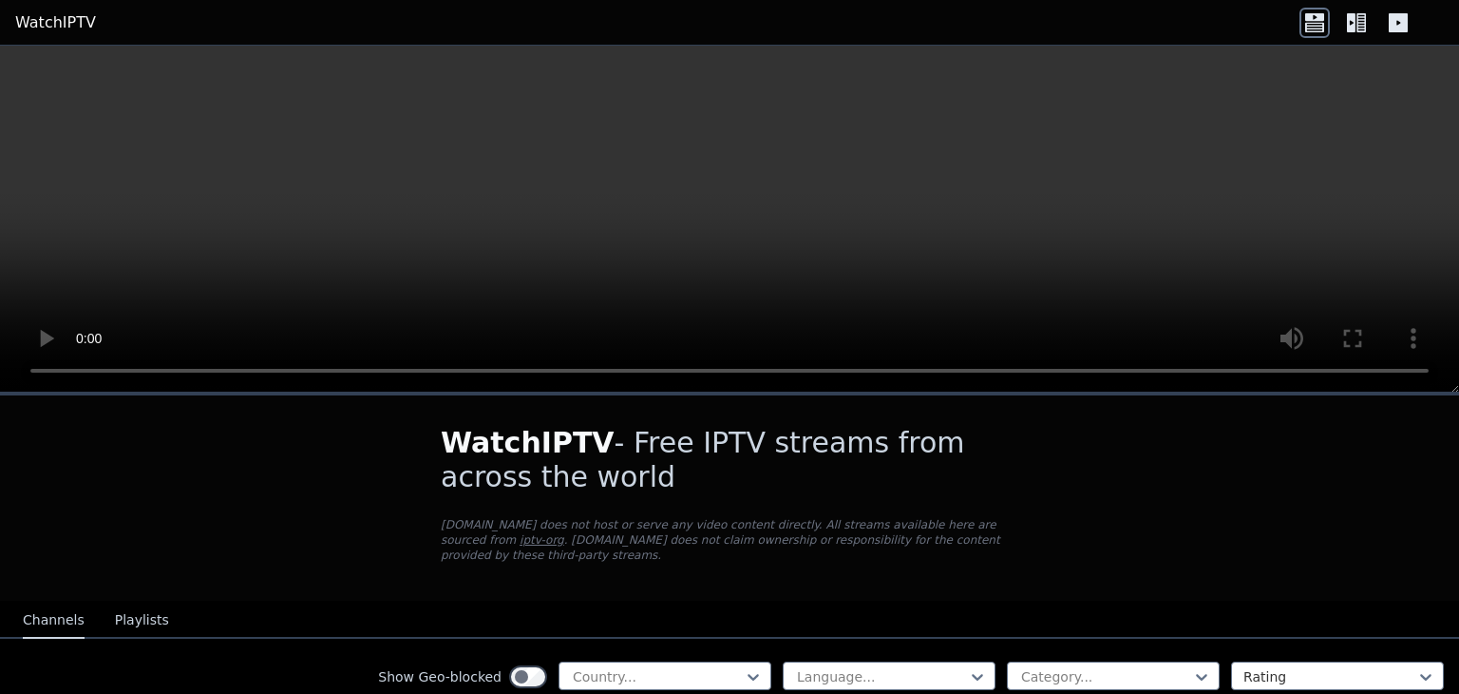
click at [1319, 23] on icon at bounding box center [1315, 27] width 19 height 10
click at [1317, 28] on icon at bounding box center [1315, 27] width 19 height 10
click at [1356, 23] on icon at bounding box center [1357, 23] width 30 height 30
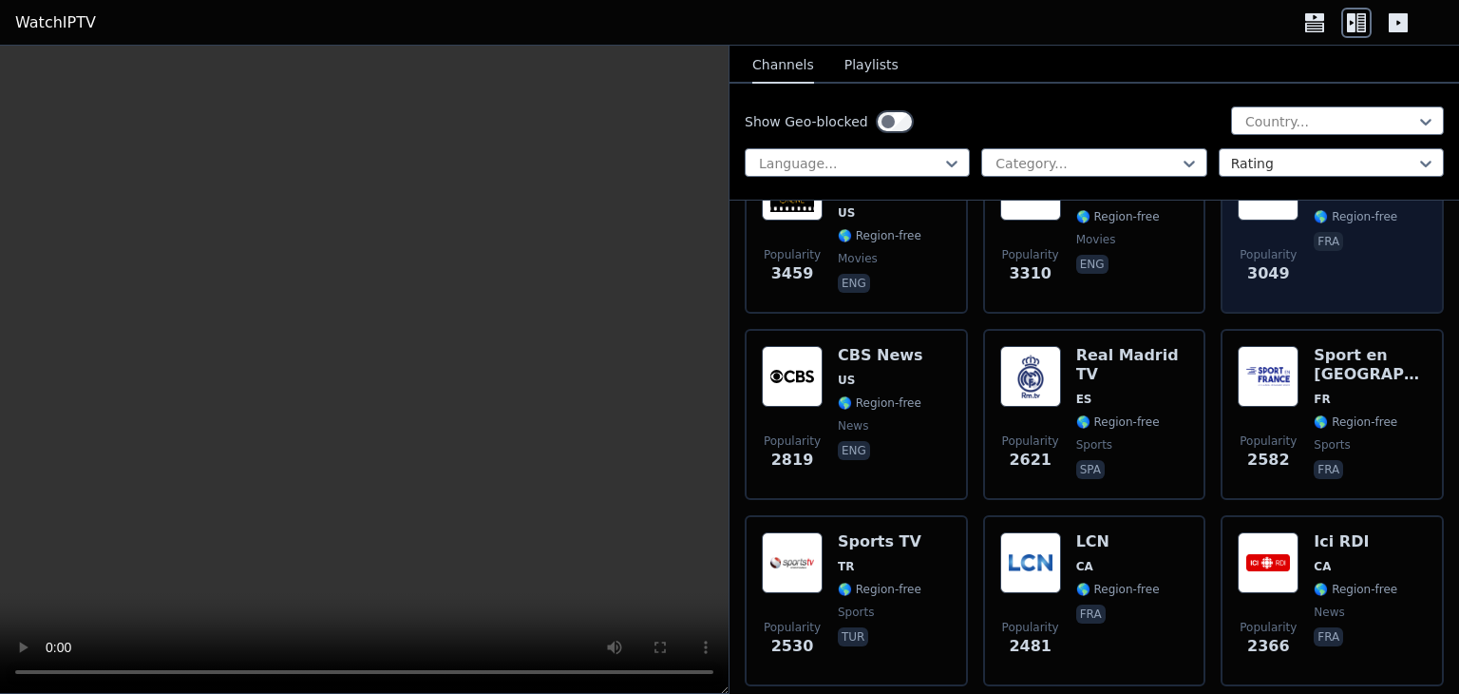
scroll to position [633, 0]
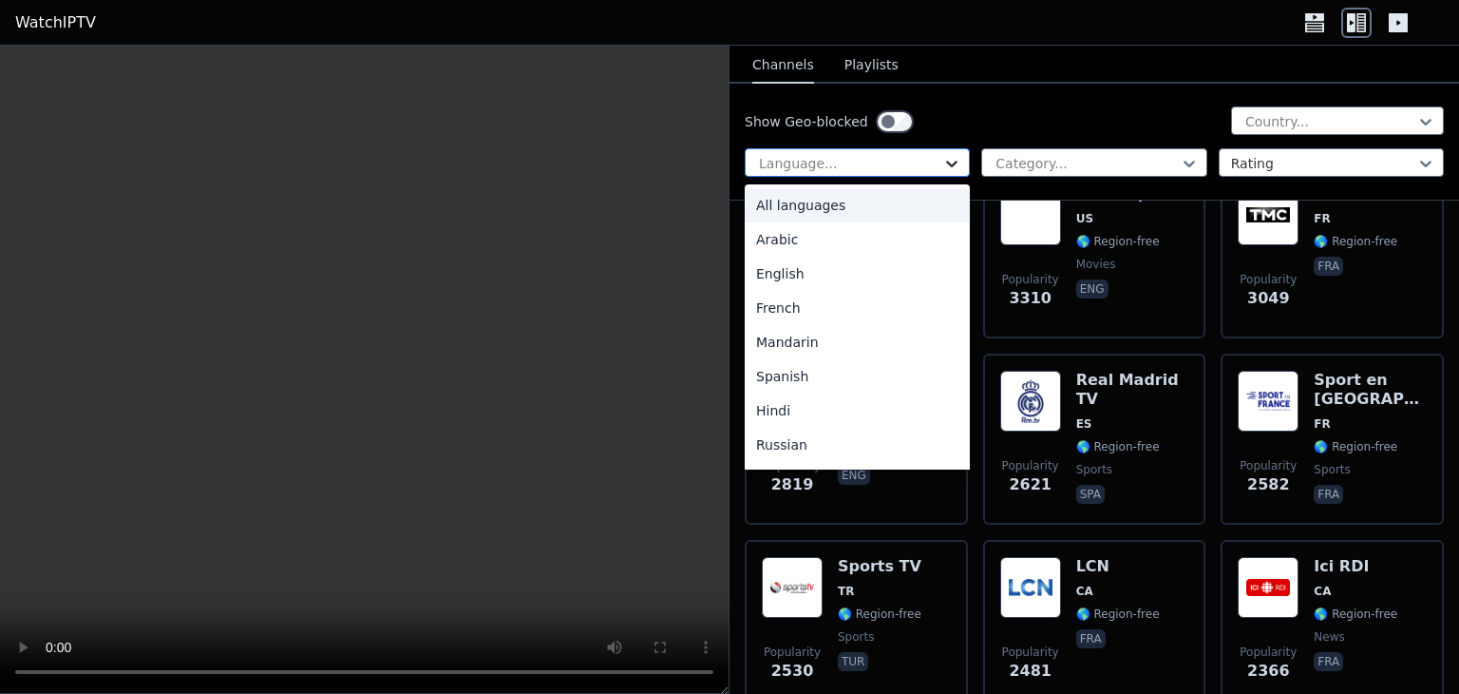
click at [946, 159] on icon at bounding box center [952, 163] width 19 height 19
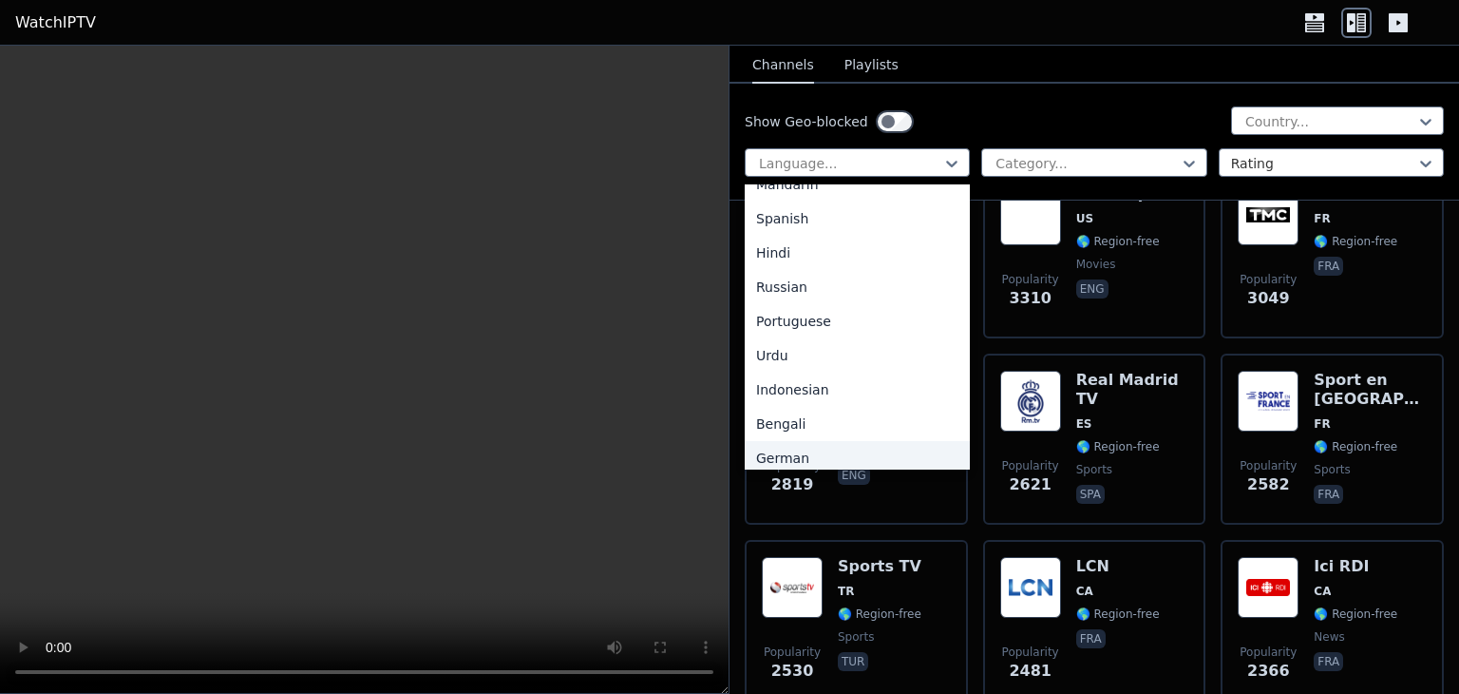
scroll to position [0, 0]
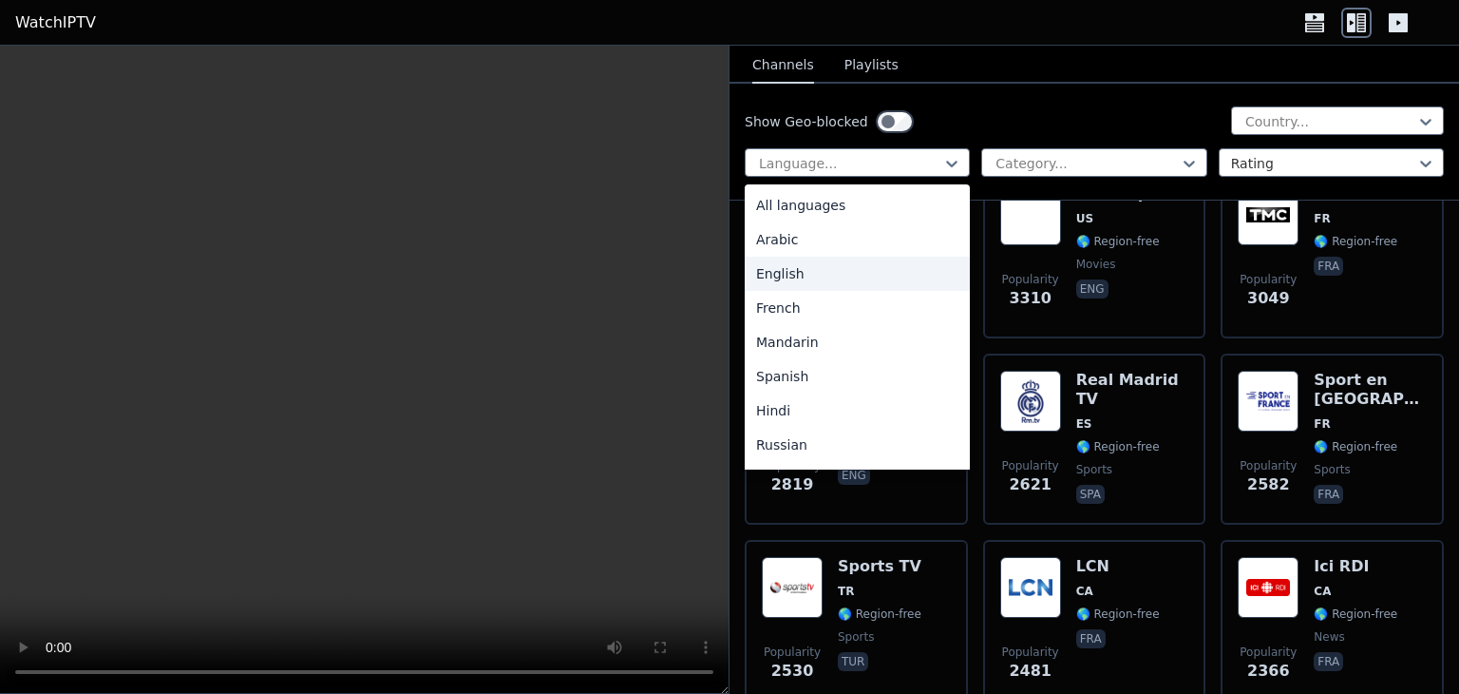
click at [776, 271] on div "English" at bounding box center [857, 274] width 225 height 34
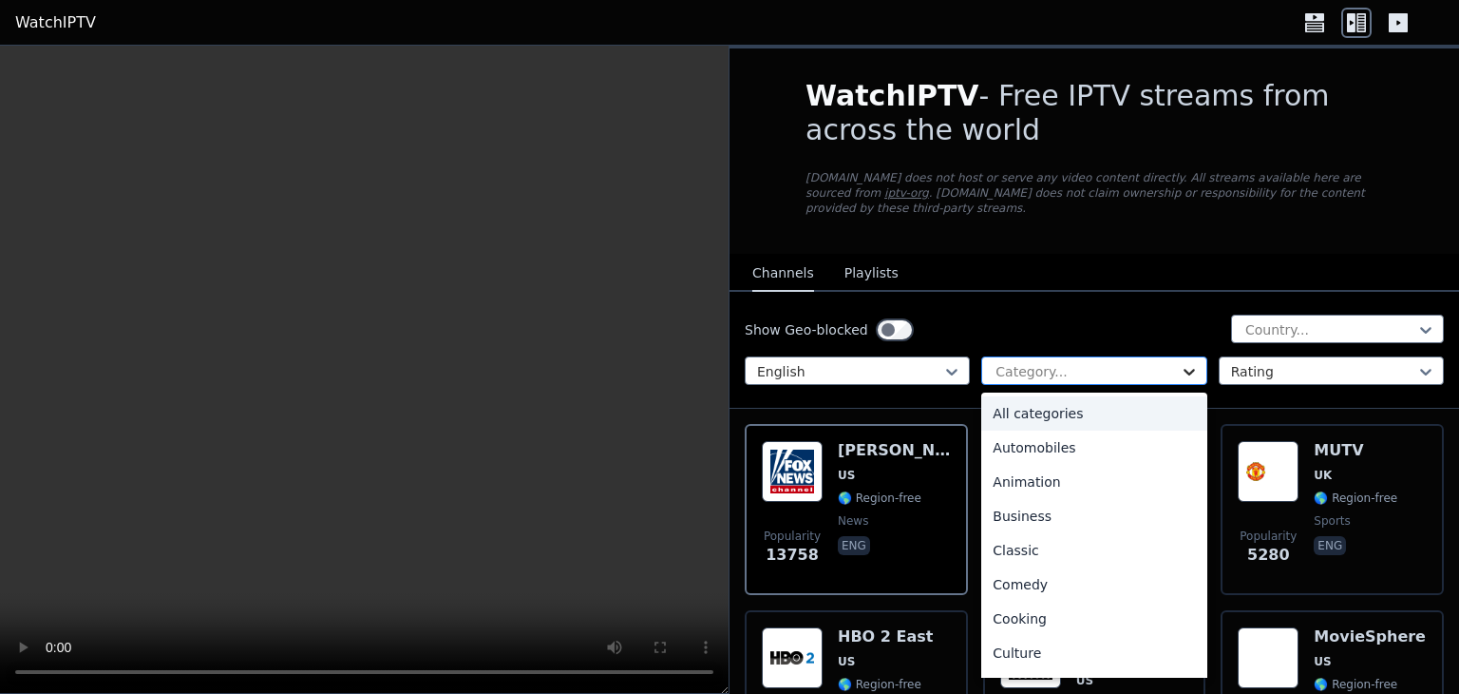
click at [1184, 369] on icon at bounding box center [1189, 372] width 11 height 7
click at [1019, 409] on div "All categories" at bounding box center [1094, 413] width 225 height 34
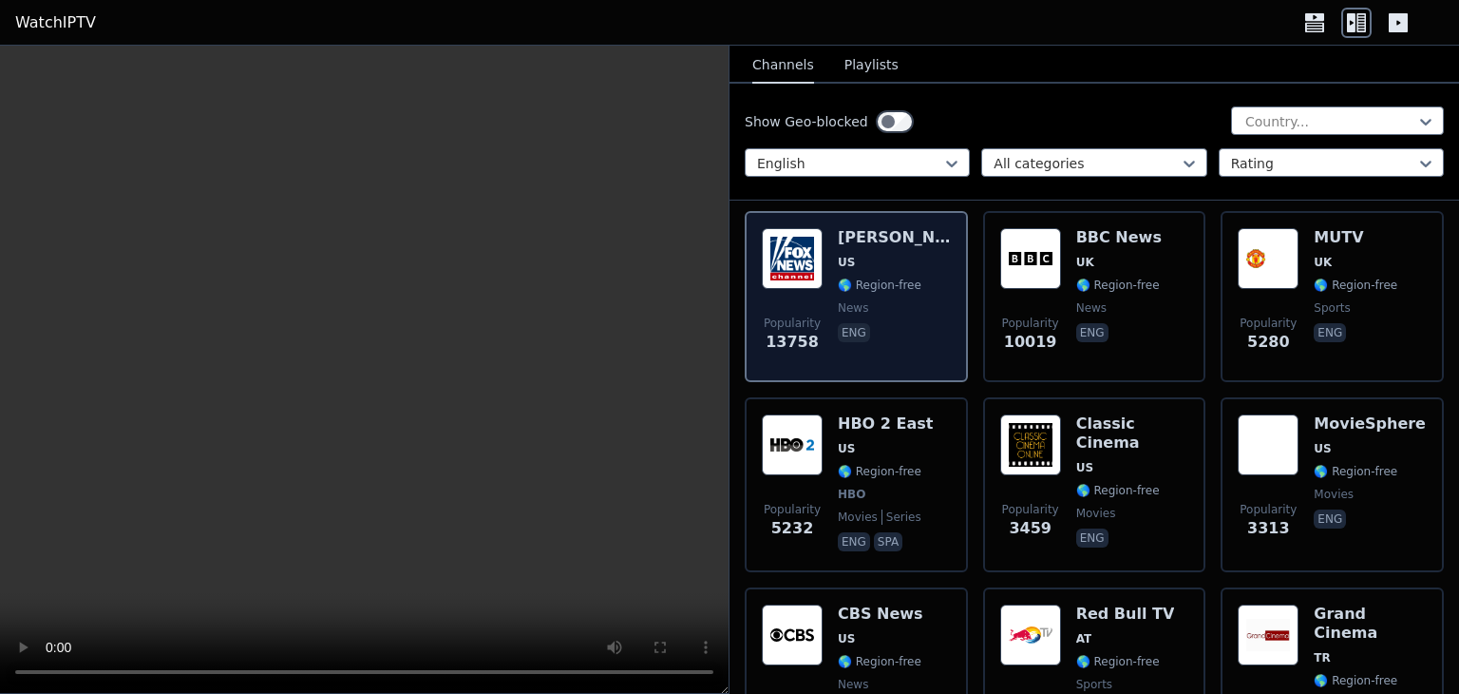
scroll to position [159, 0]
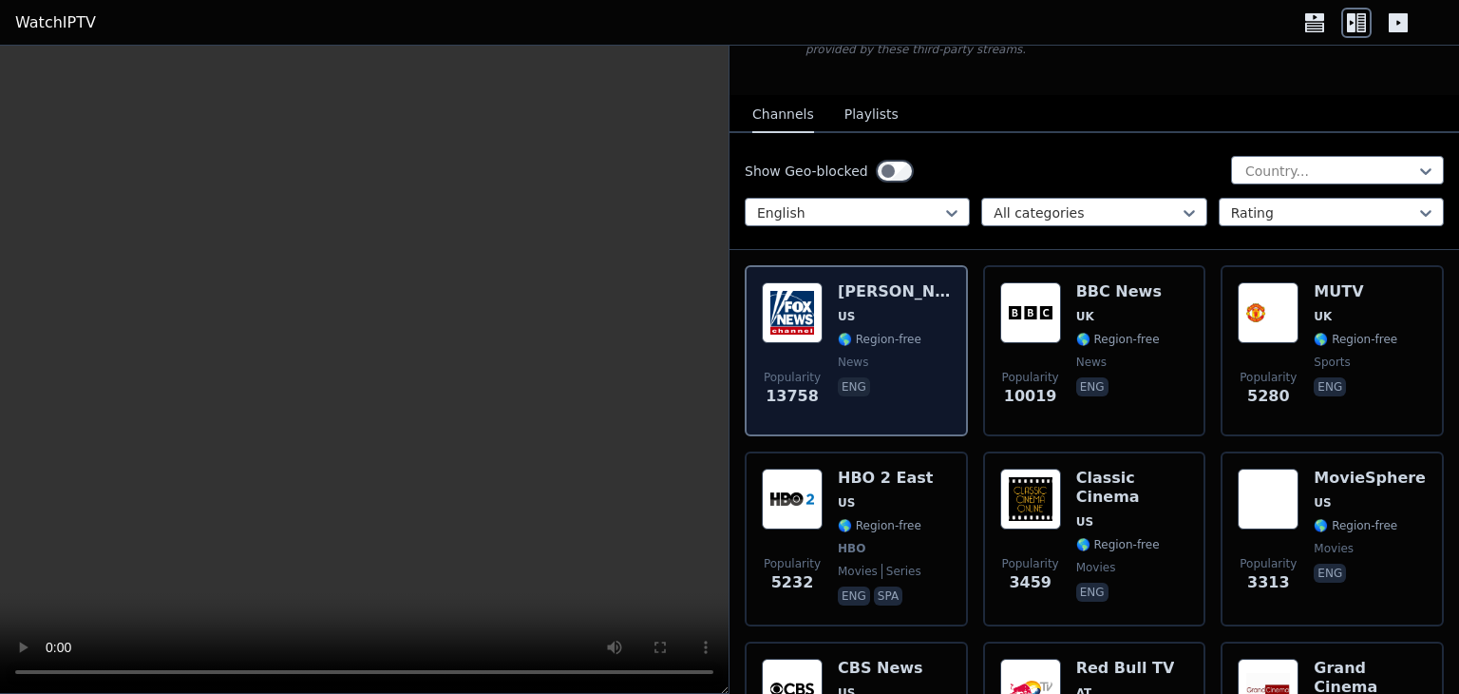
click at [841, 300] on h6 "[PERSON_NAME]" at bounding box center [894, 291] width 113 height 19
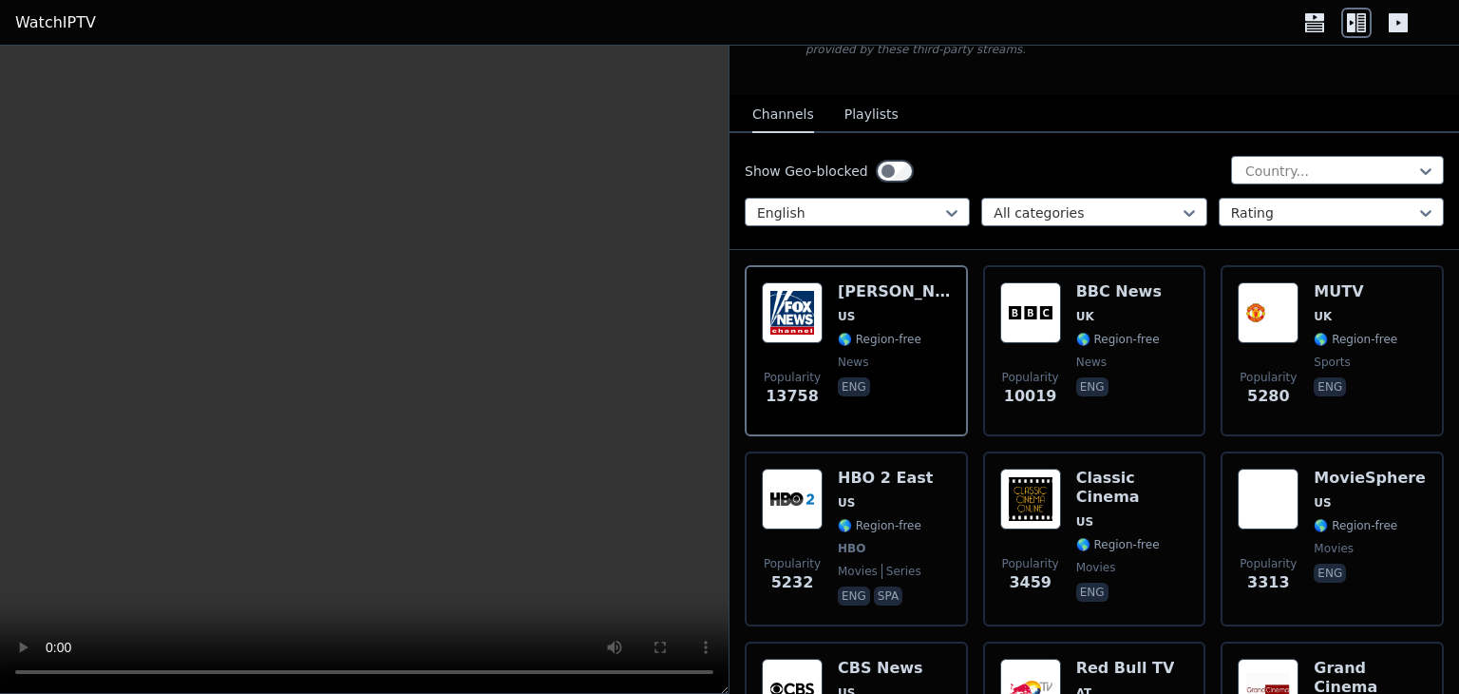
click at [854, 101] on button "Playlists" at bounding box center [872, 115] width 54 height 36
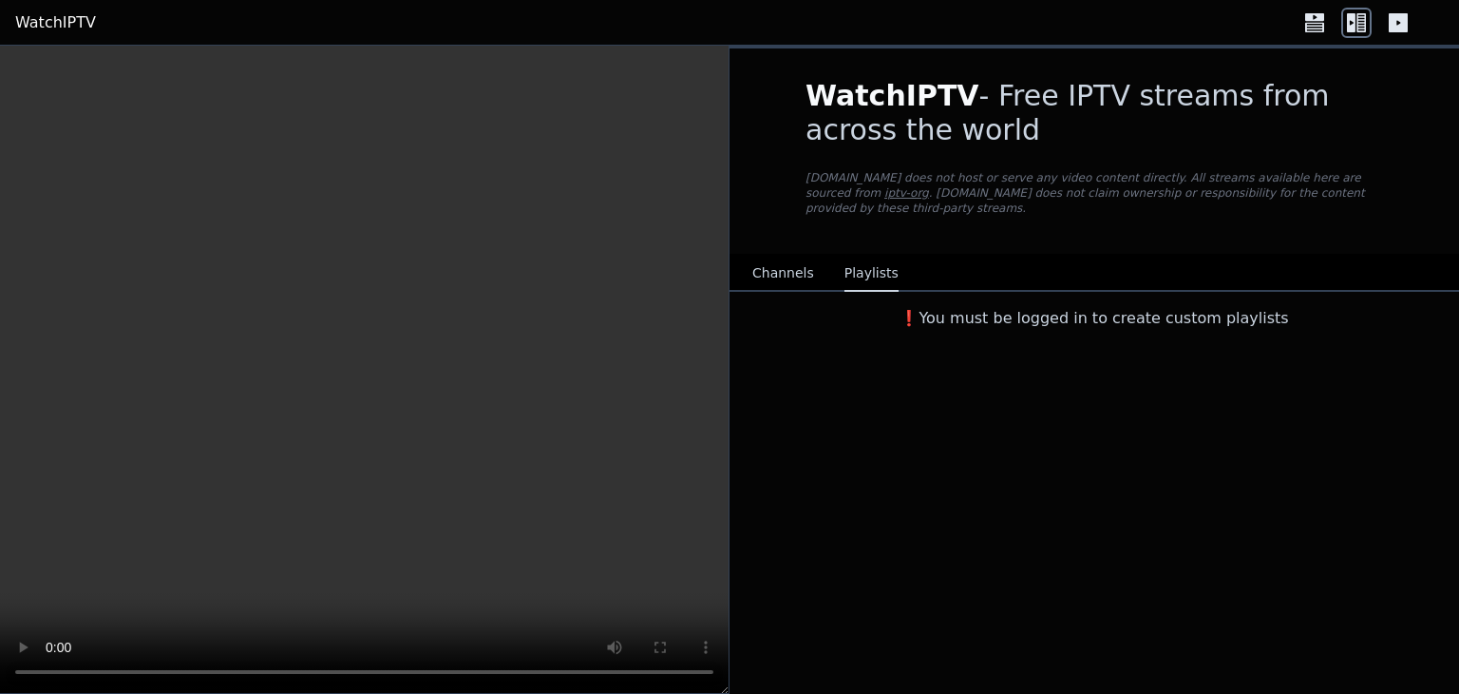
click at [644, 470] on video at bounding box center [364, 370] width 729 height 648
click at [776, 263] on button "Channels" at bounding box center [784, 274] width 62 height 36
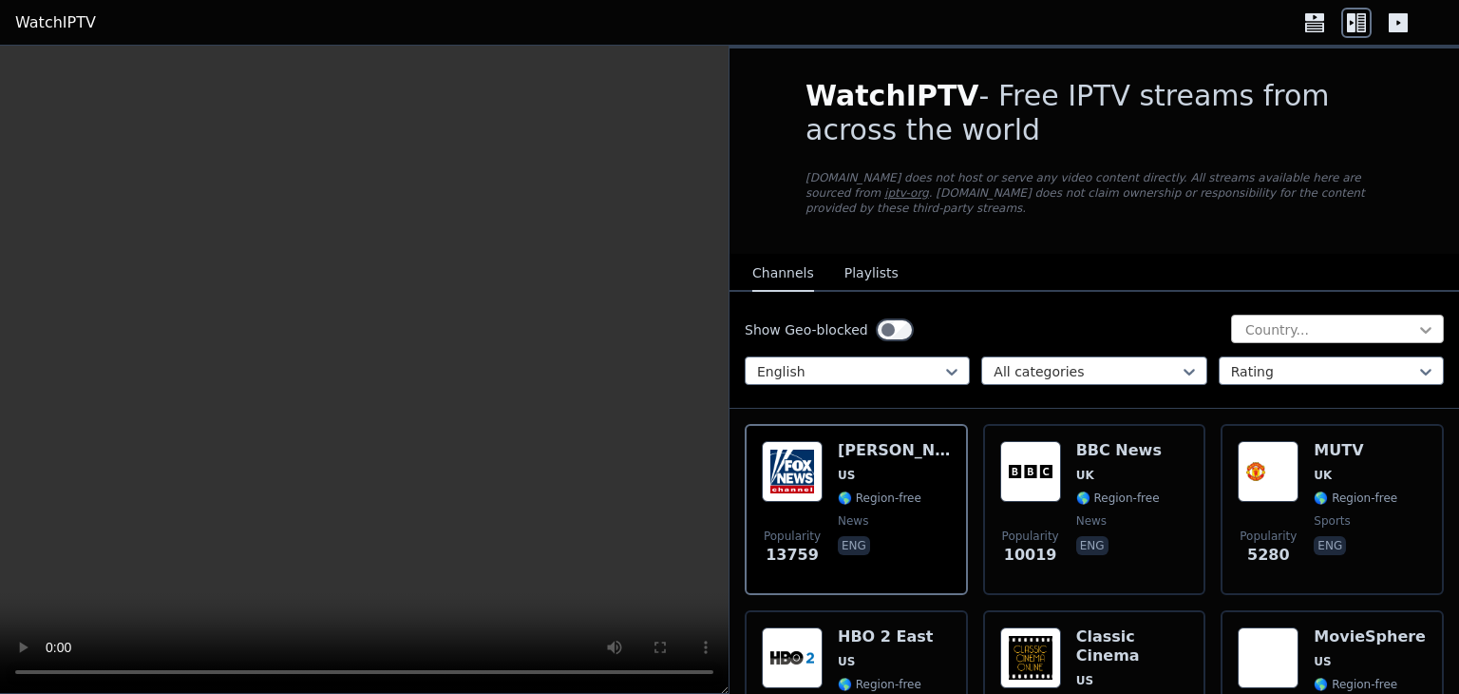
click at [1417, 320] on icon at bounding box center [1426, 329] width 19 height 19
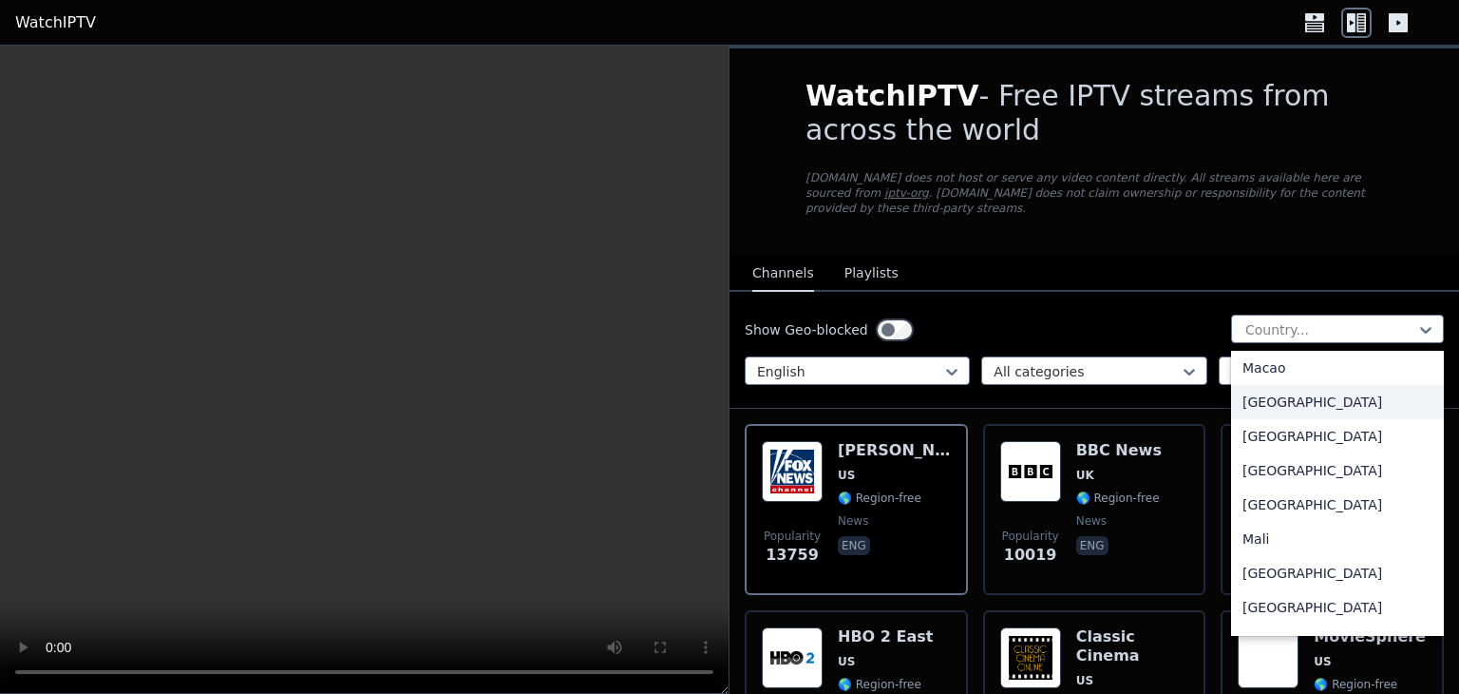
scroll to position [3642, 0]
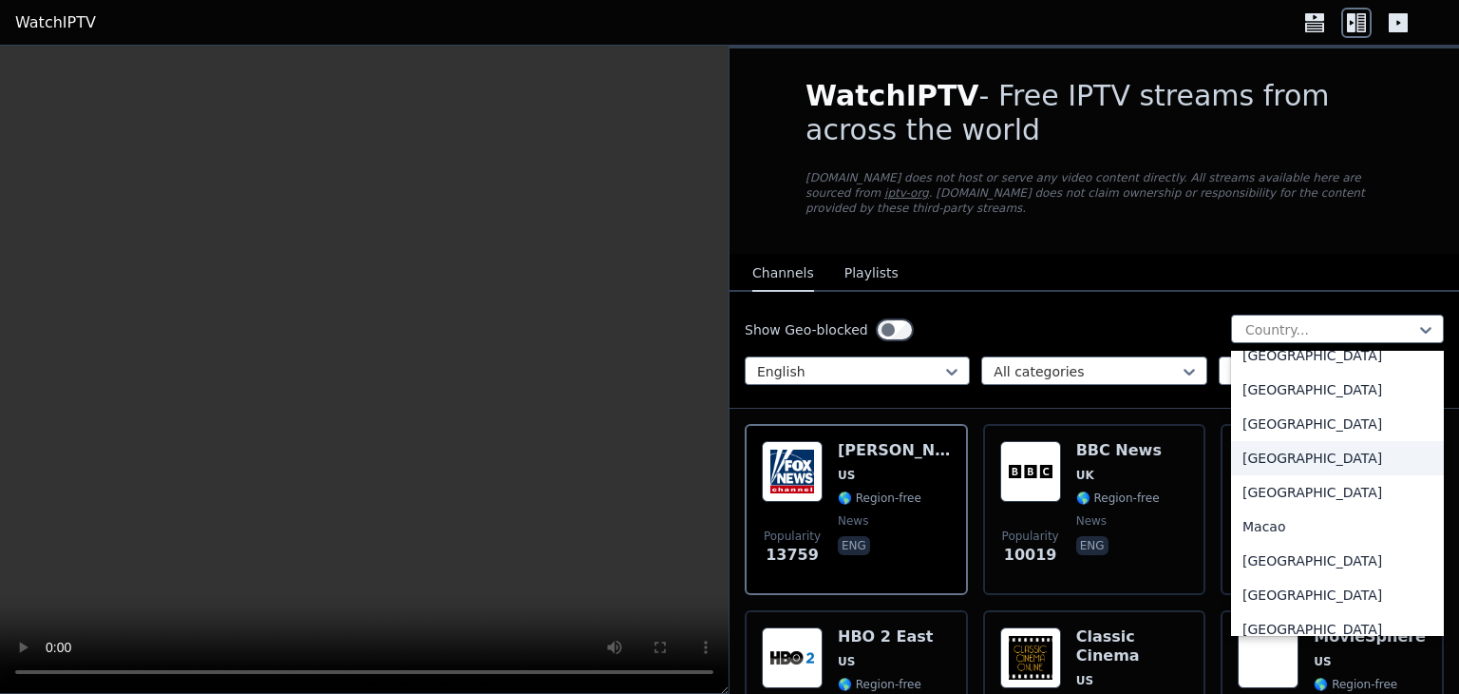
click at [1250, 448] on div "[GEOGRAPHIC_DATA]" at bounding box center [1337, 458] width 213 height 34
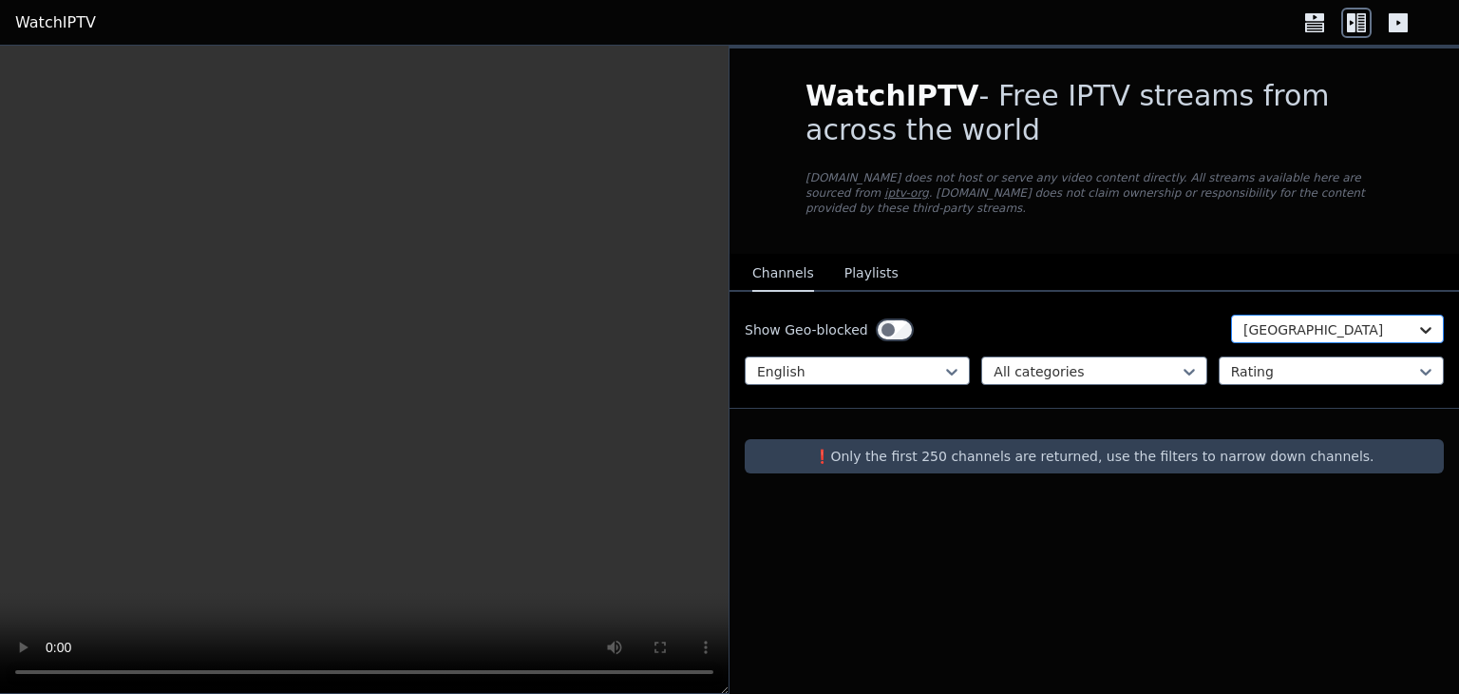
click at [1417, 320] on icon at bounding box center [1426, 329] width 19 height 19
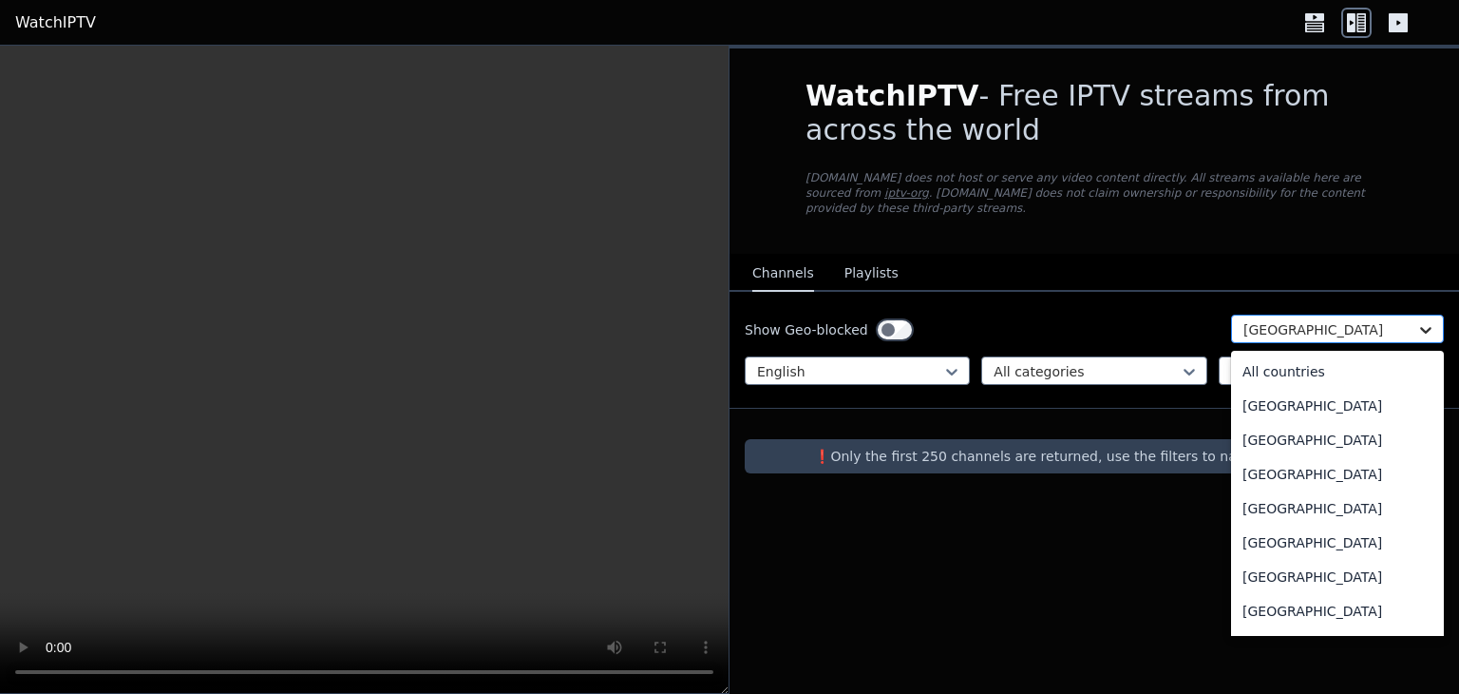
scroll to position [3512, 0]
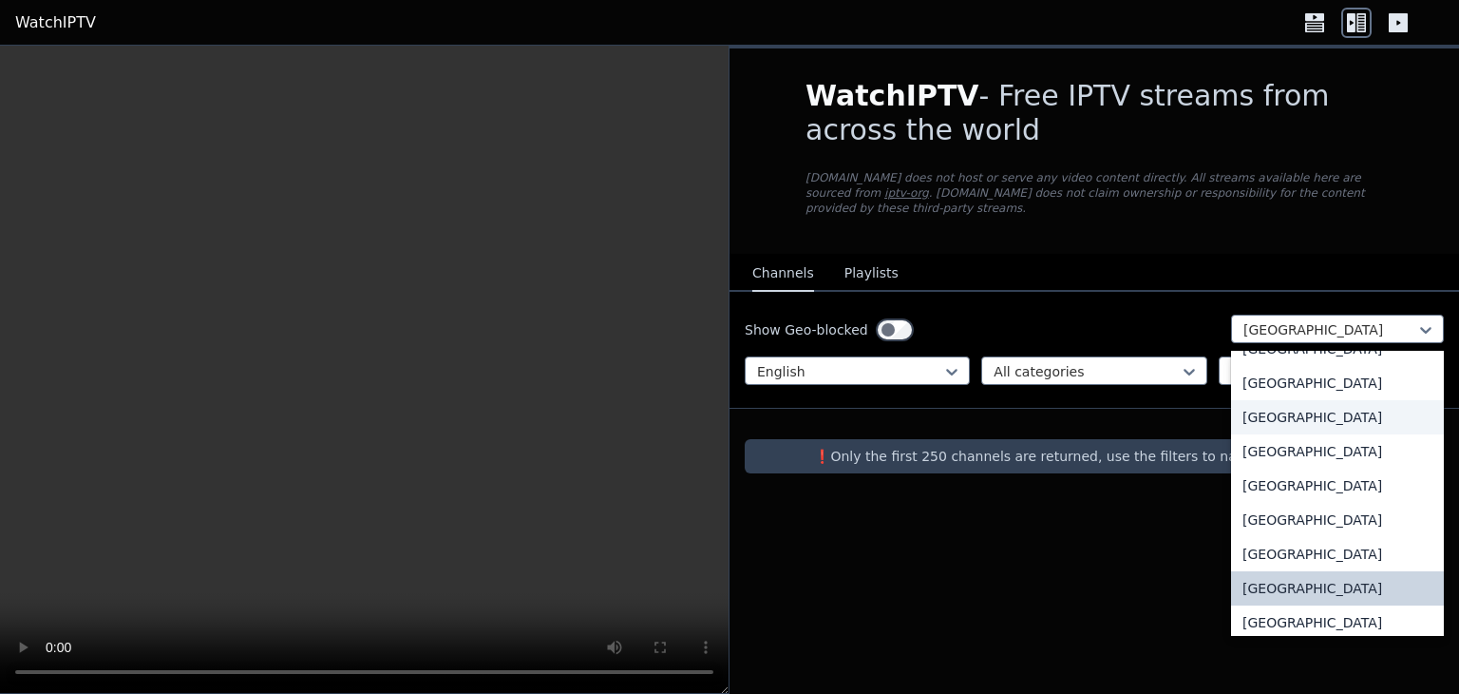
click at [1258, 424] on div "[GEOGRAPHIC_DATA]" at bounding box center [1337, 417] width 213 height 34
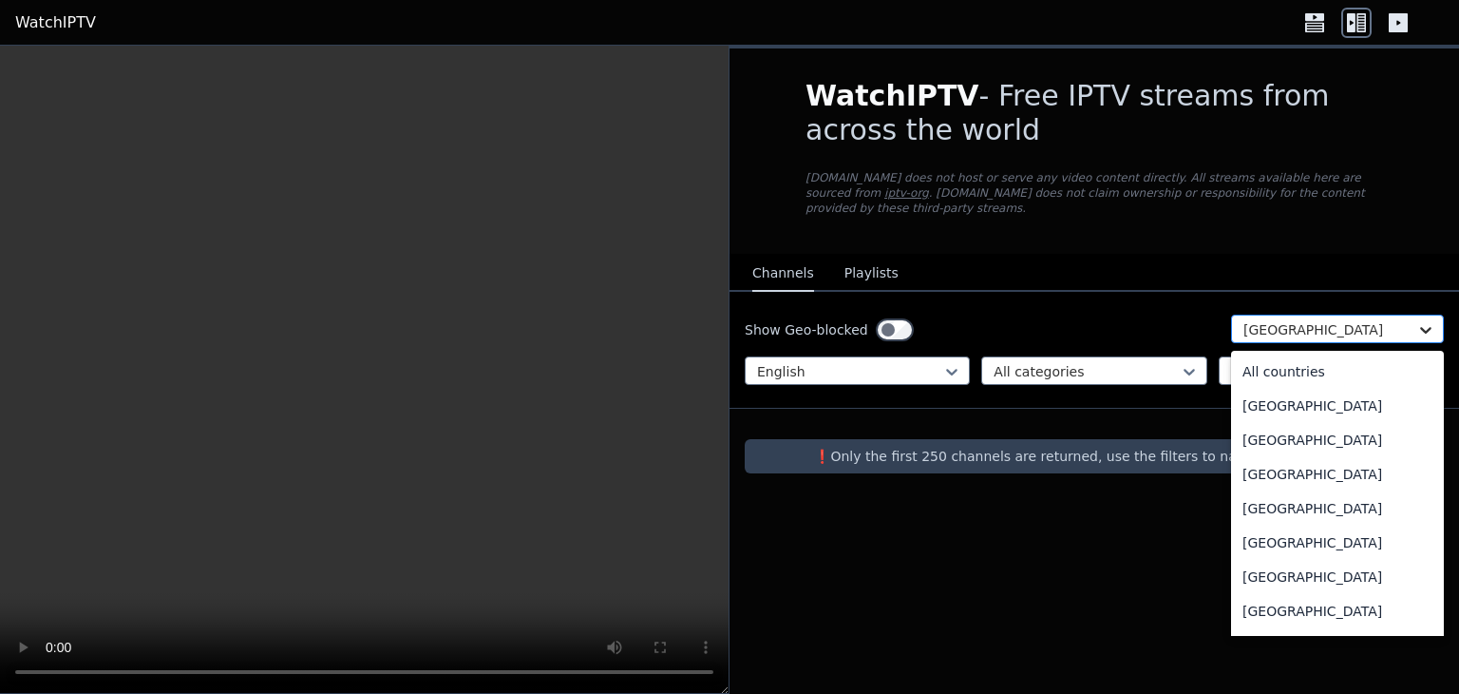
click at [1421, 320] on icon at bounding box center [1426, 329] width 19 height 19
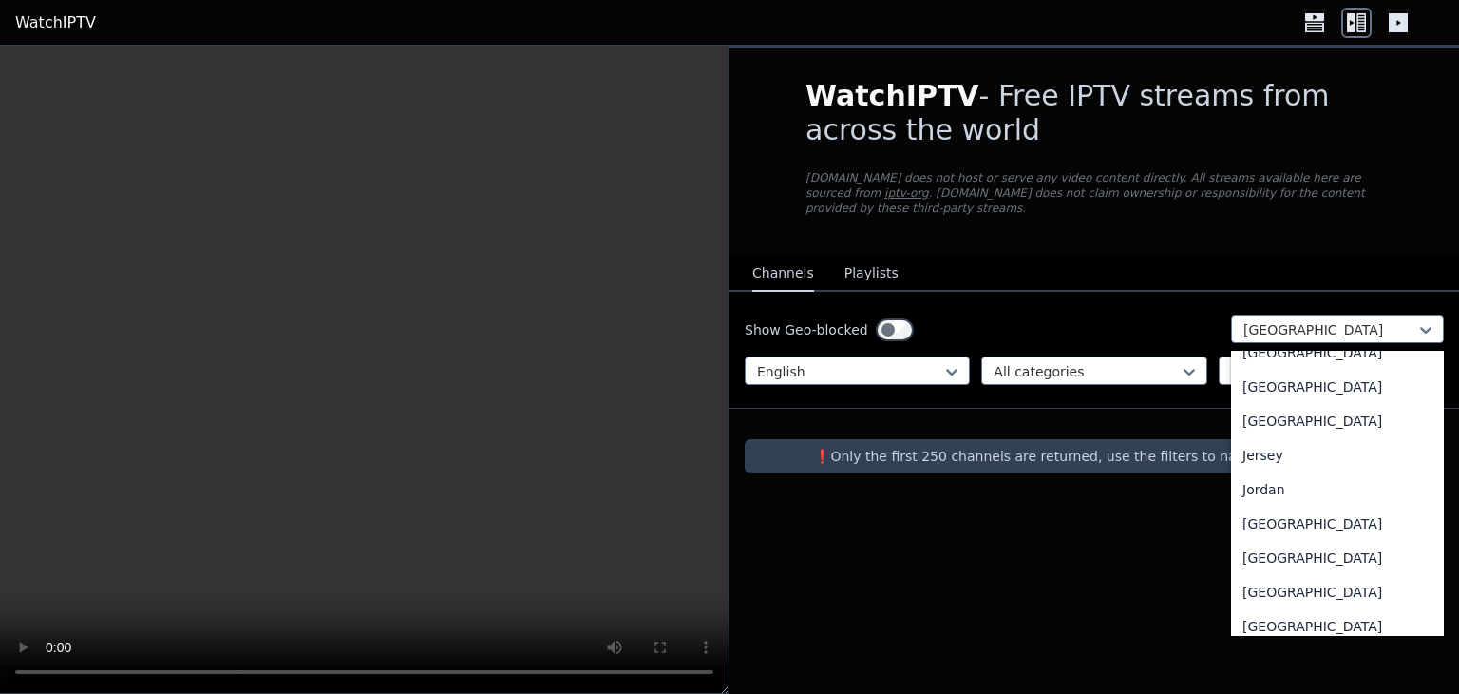
scroll to position [3182, 0]
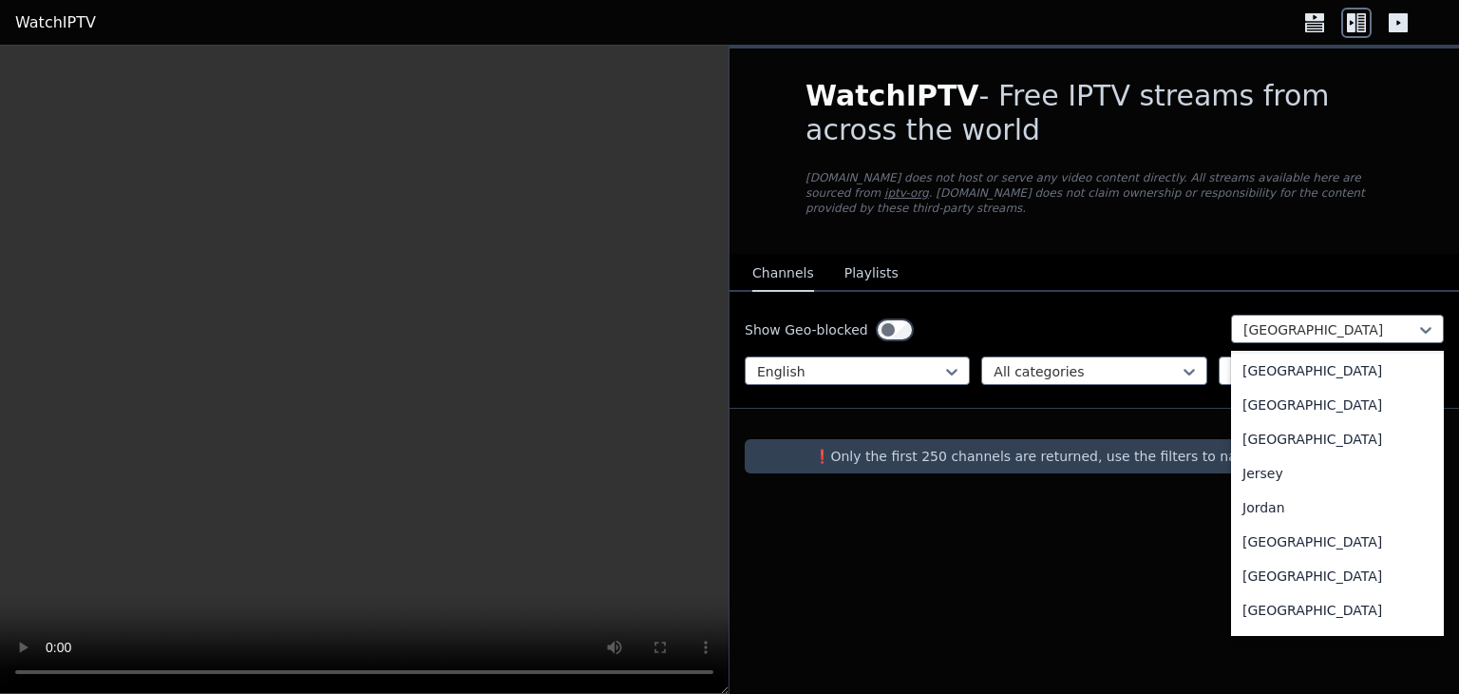
click at [1261, 345] on div "[GEOGRAPHIC_DATA]" at bounding box center [1337, 336] width 213 height 34
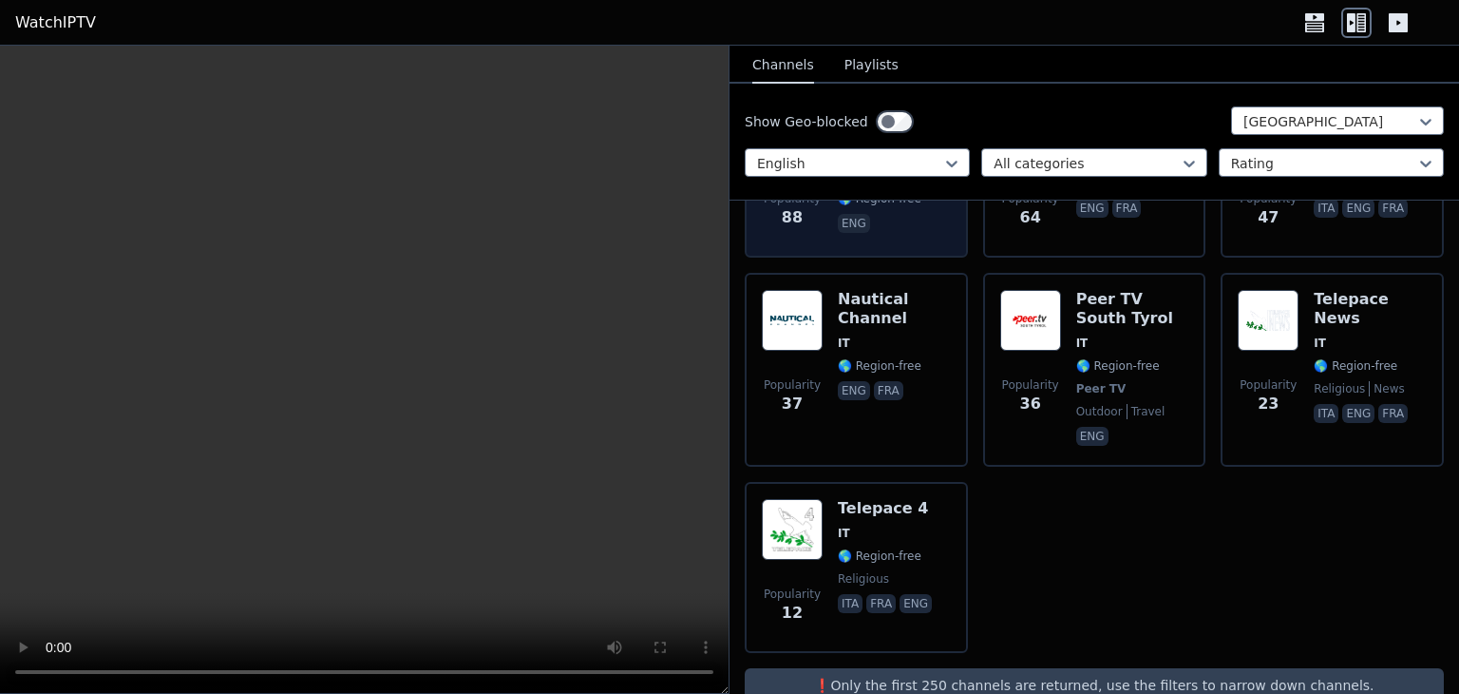
scroll to position [357, 0]
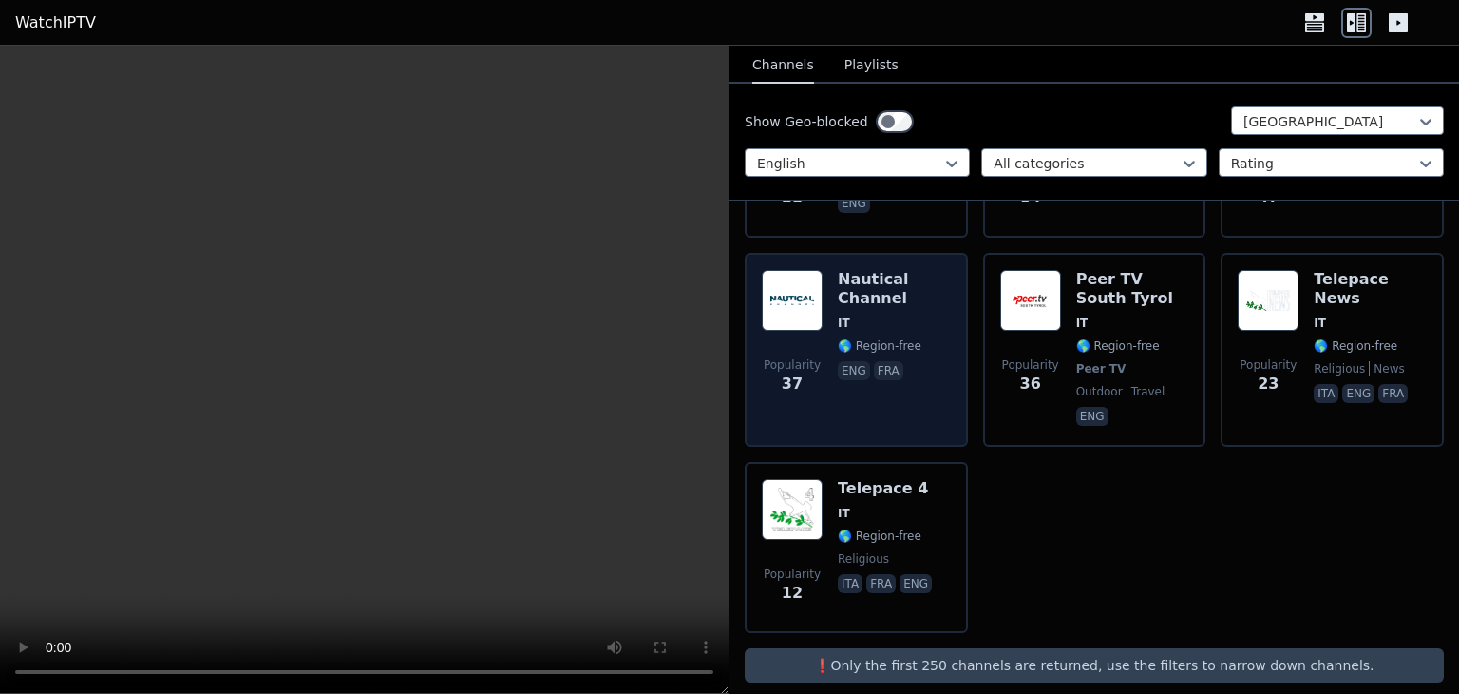
click at [807, 281] on img at bounding box center [792, 300] width 61 height 61
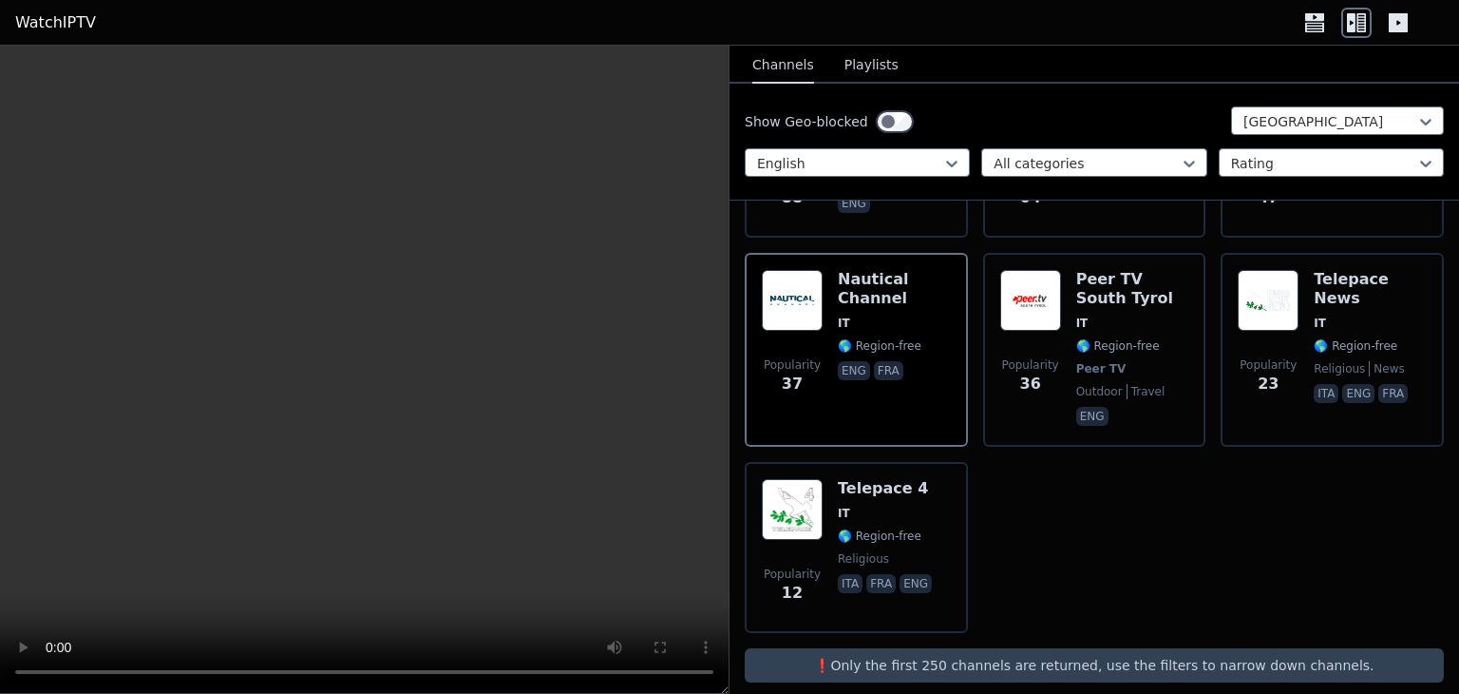
click at [564, 398] on video at bounding box center [364, 370] width 729 height 648
click at [1317, 22] on icon at bounding box center [1315, 27] width 19 height 10
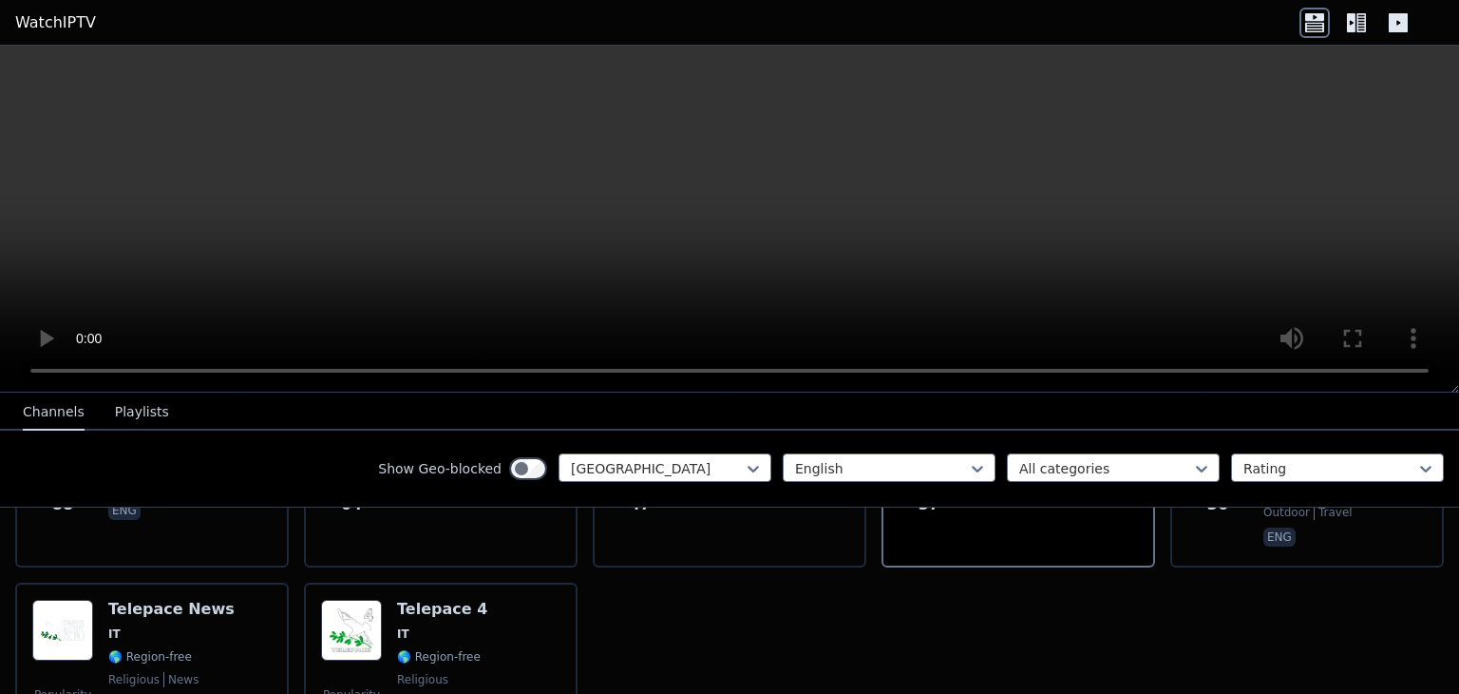
click at [1396, 19] on icon at bounding box center [1398, 22] width 19 height 19
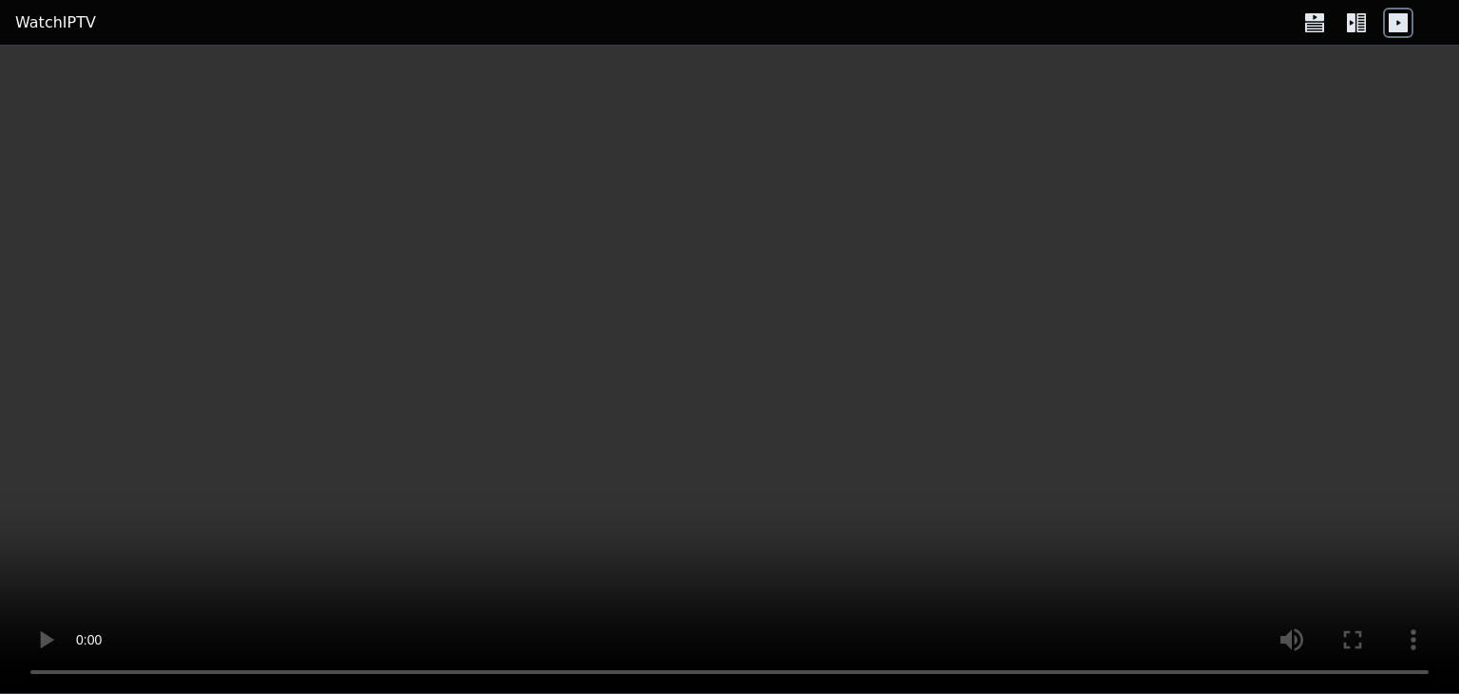
click at [1321, 21] on icon at bounding box center [1315, 23] width 30 height 30
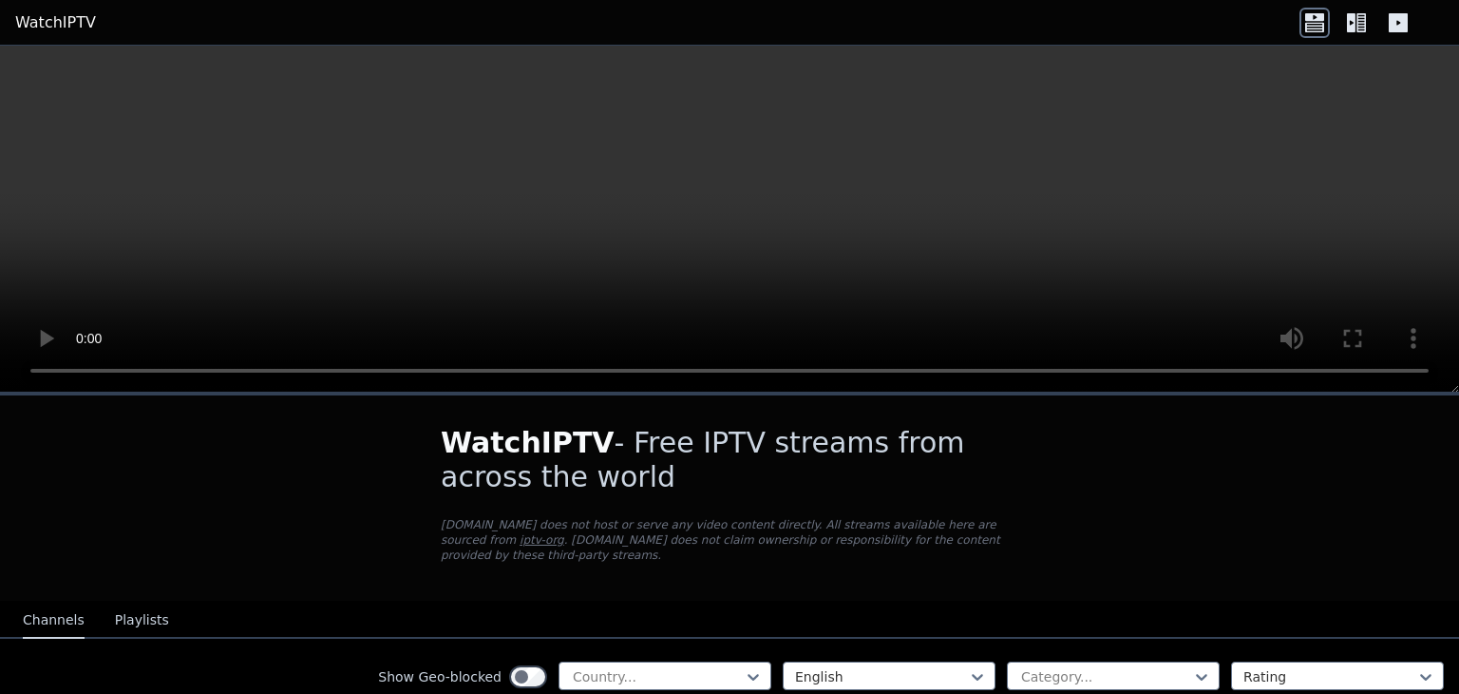
click at [1353, 28] on icon at bounding box center [1351, 22] width 9 height 19
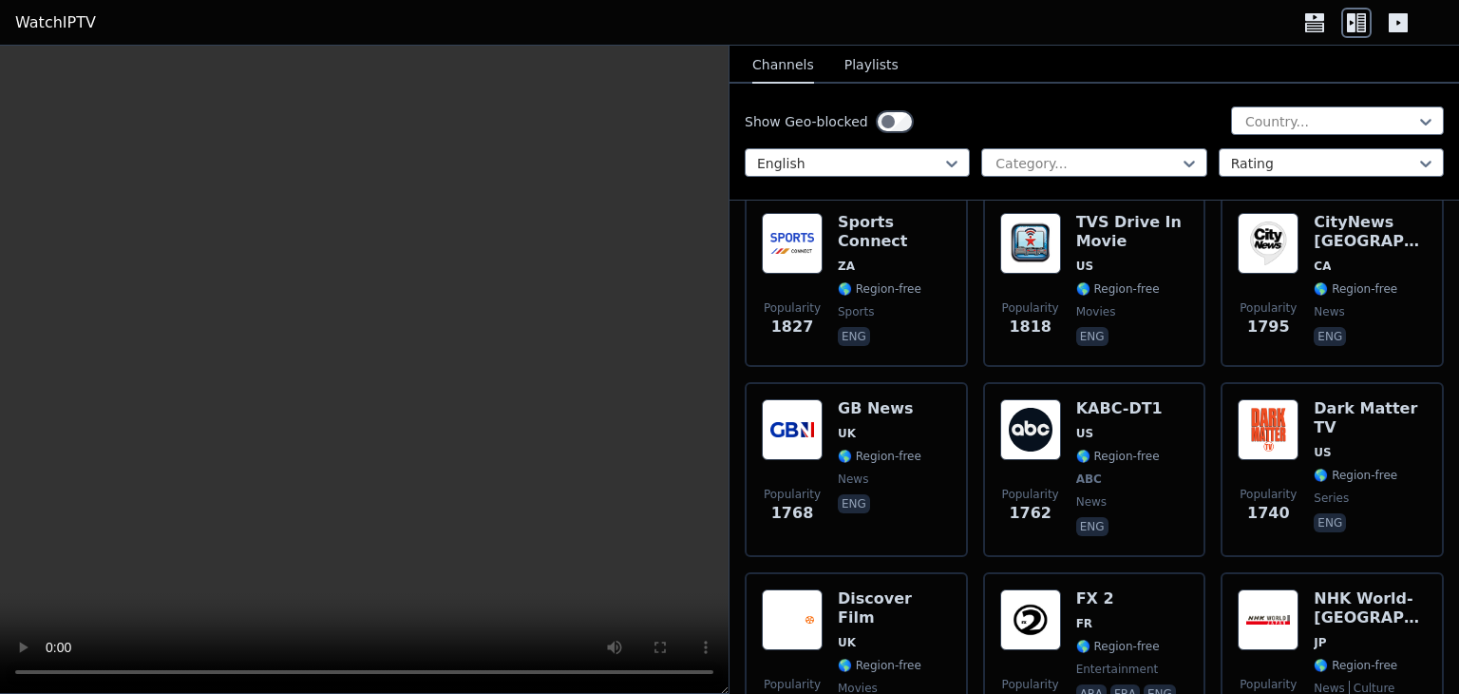
scroll to position [1108, 0]
